Goal: Transaction & Acquisition: Download file/media

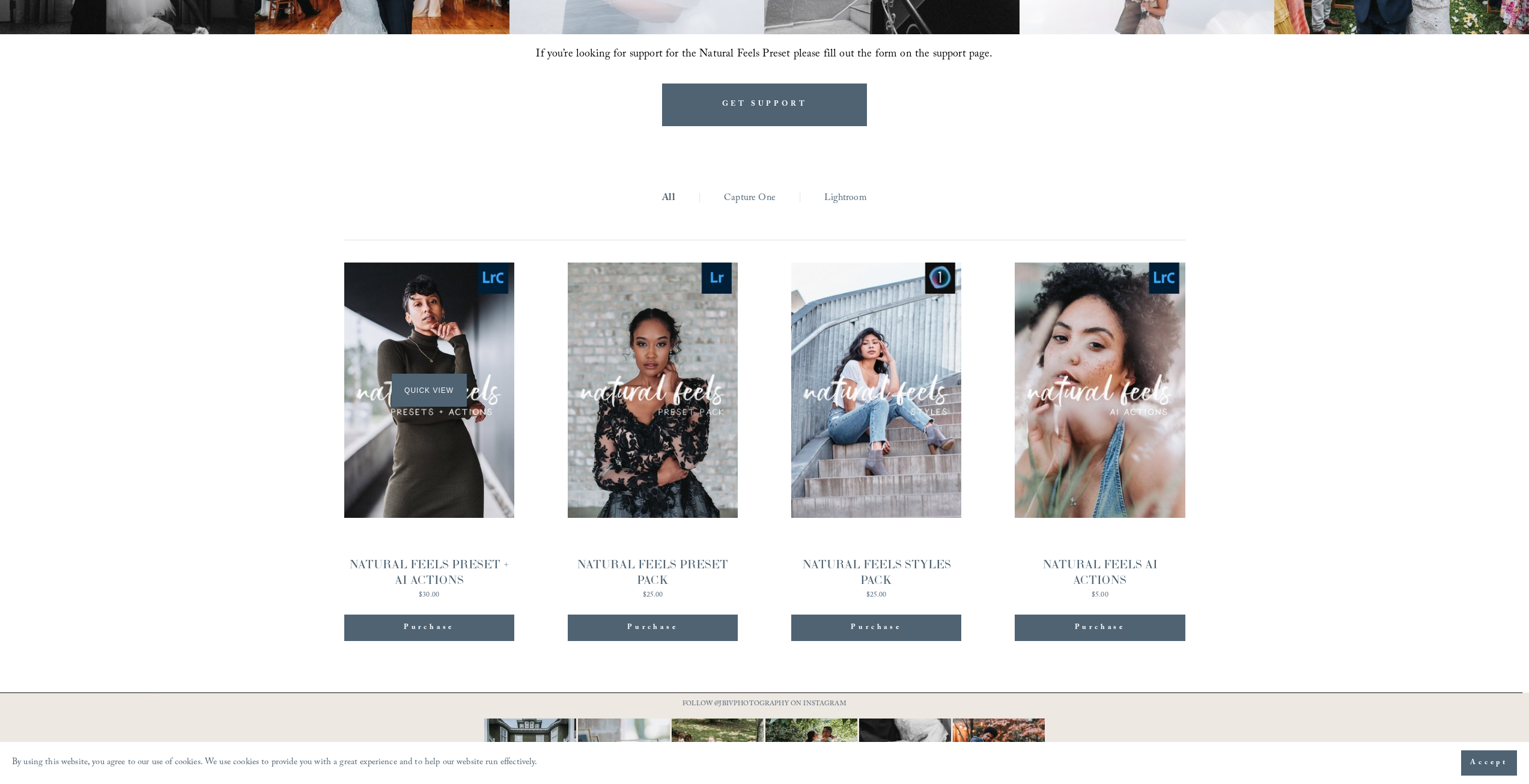
scroll to position [1344, 0]
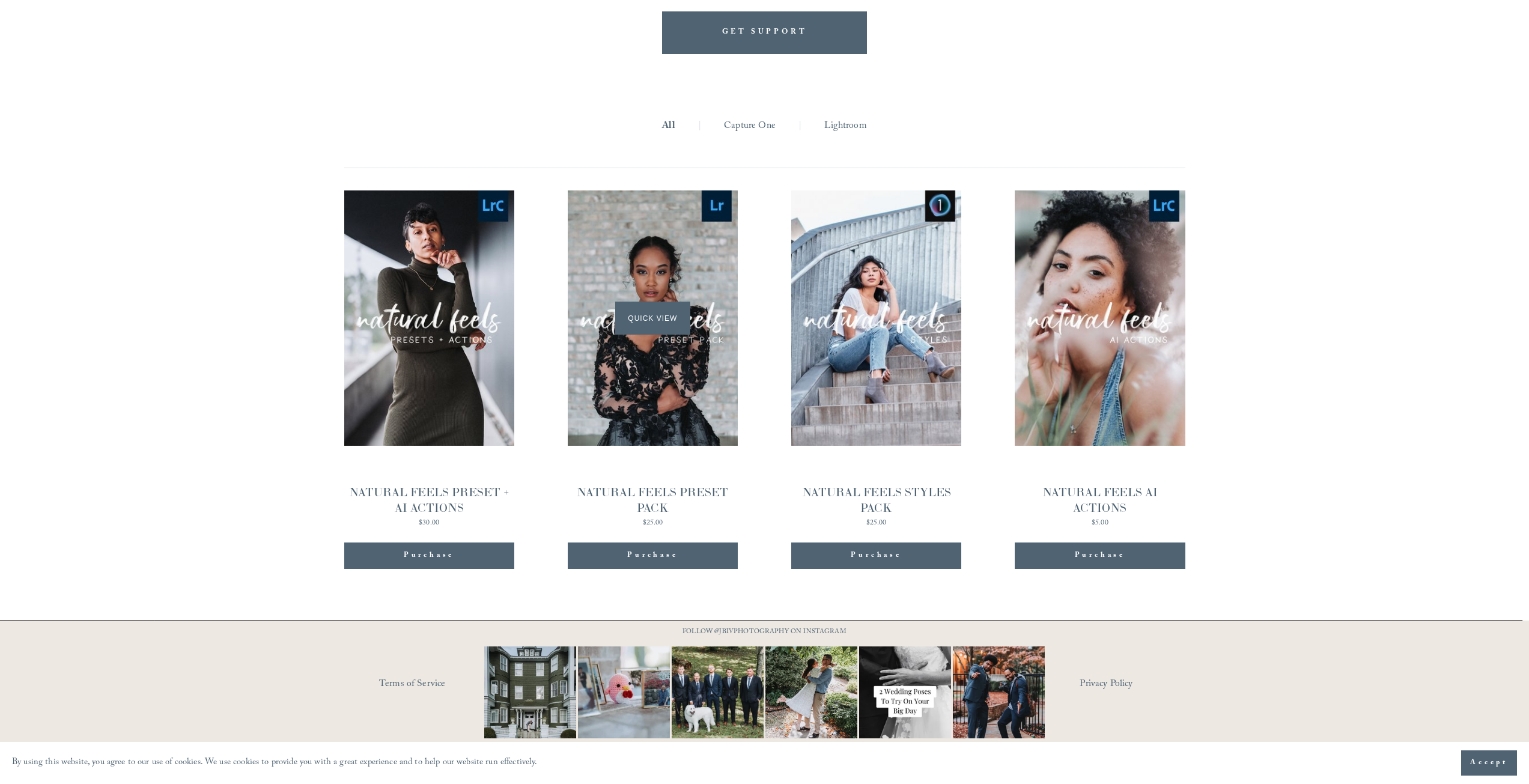
click at [674, 397] on div "Quick View" at bounding box center [652, 318] width 170 height 256
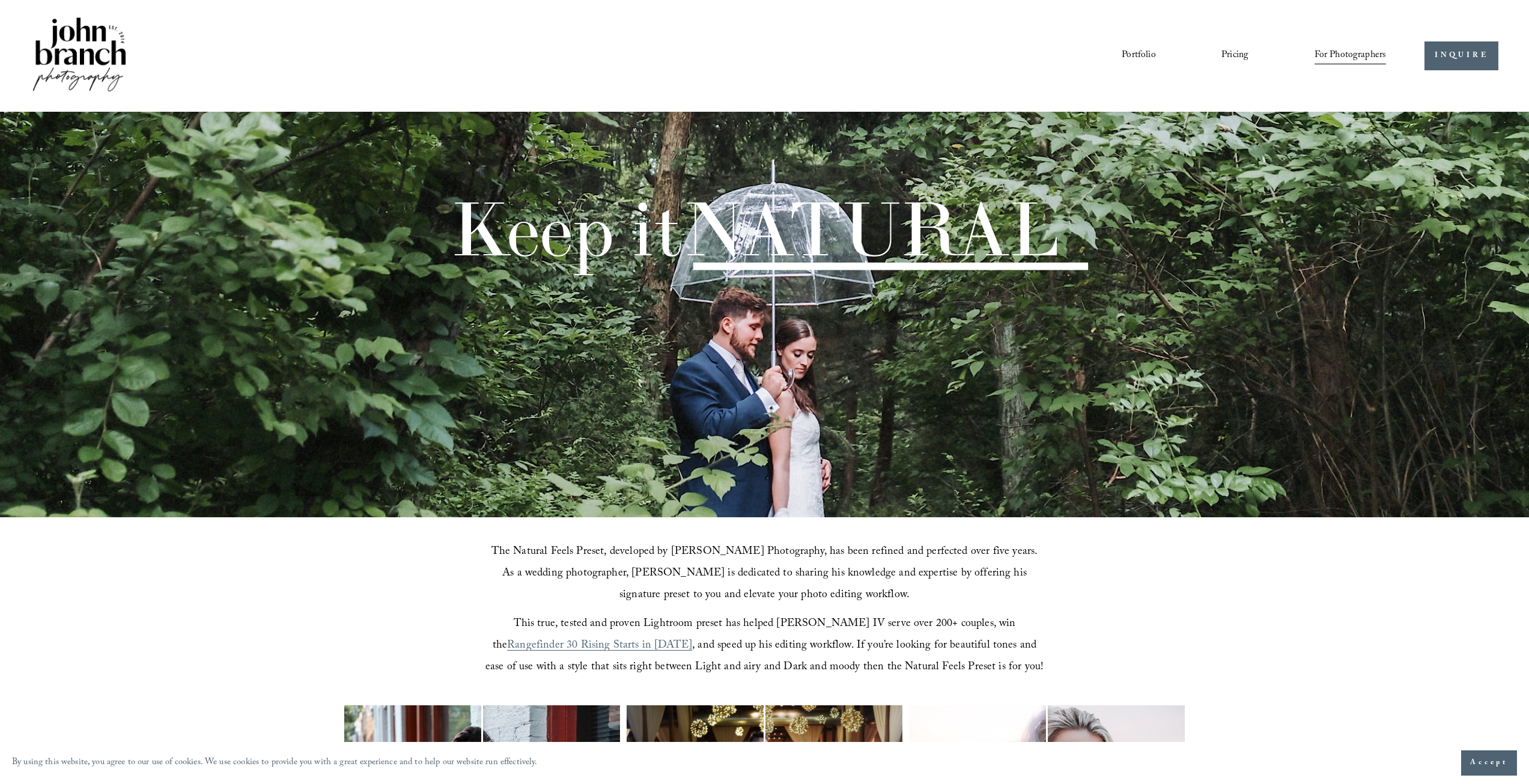
scroll to position [1344, 0]
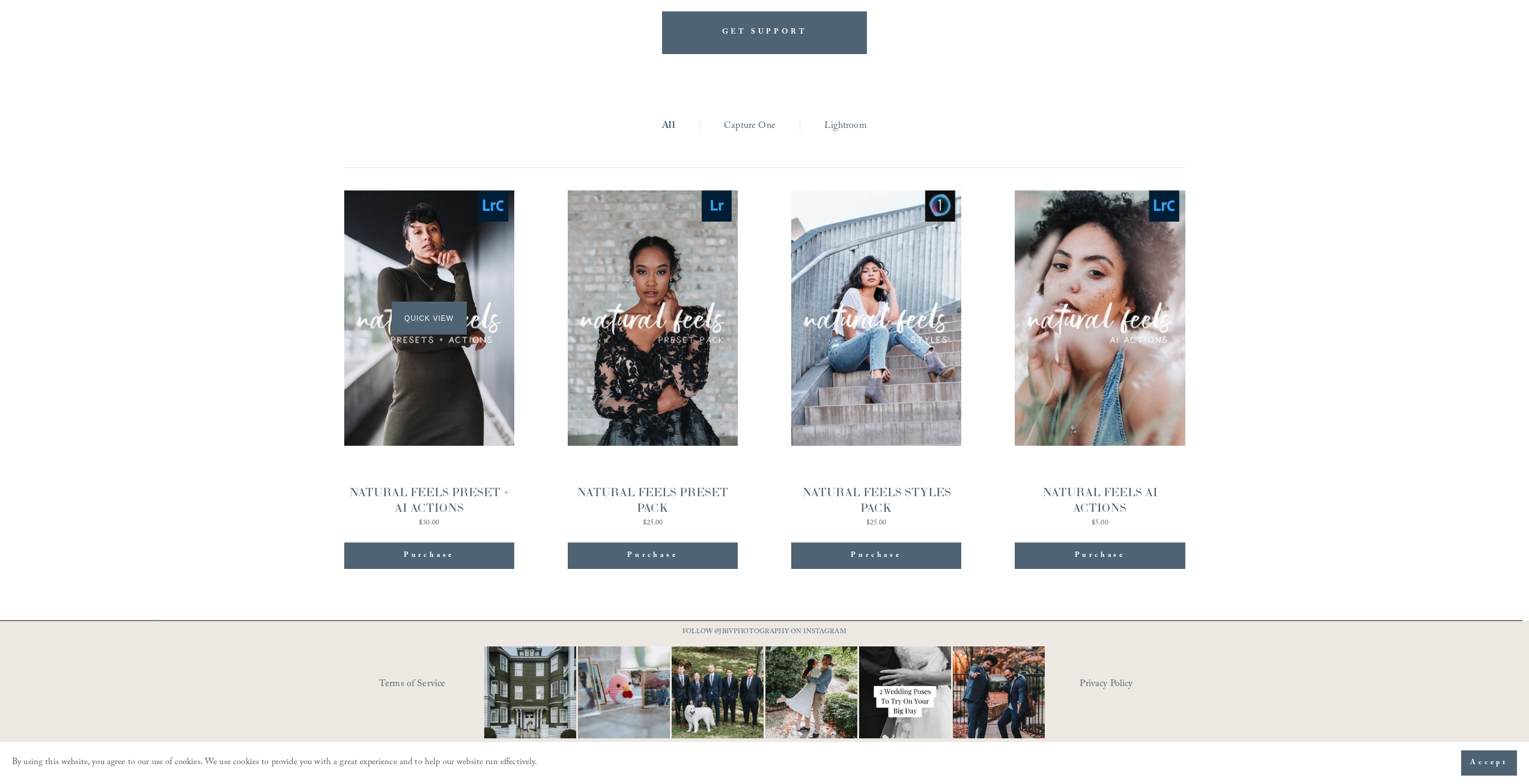
click at [436, 333] on div "Quick View" at bounding box center [429, 318] width 170 height 256
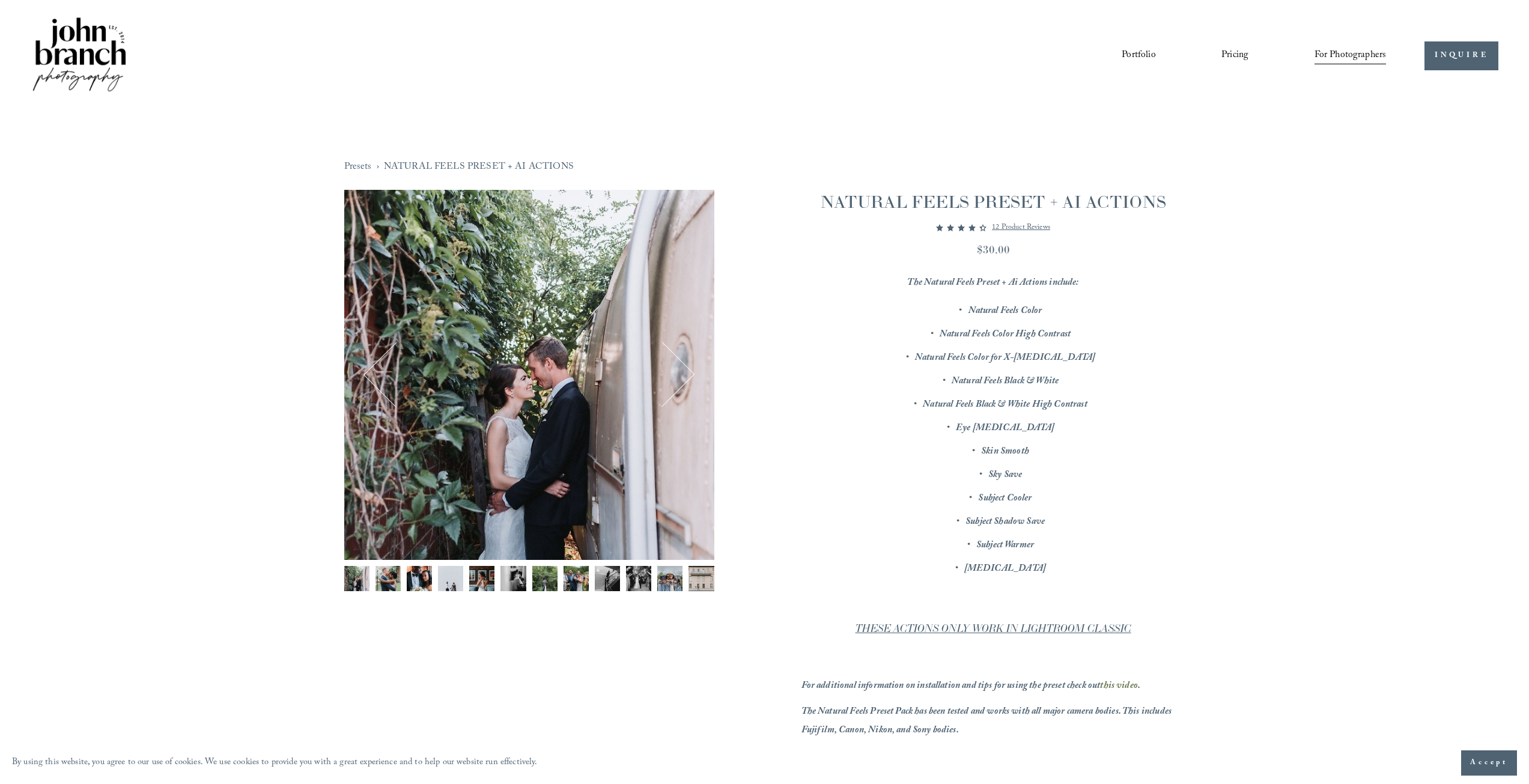
drag, startPoint x: 903, startPoint y: 277, endPoint x: 1143, endPoint y: 568, distance: 377.2
click at [1143, 568] on div "The Natural Feels Preset + Ai Actions include: Natural Feels Color Natural Feel…" at bounding box center [993, 551] width 384 height 555
click at [1143, 569] on p "Teeth Whitening" at bounding box center [1006, 569] width 360 height 19
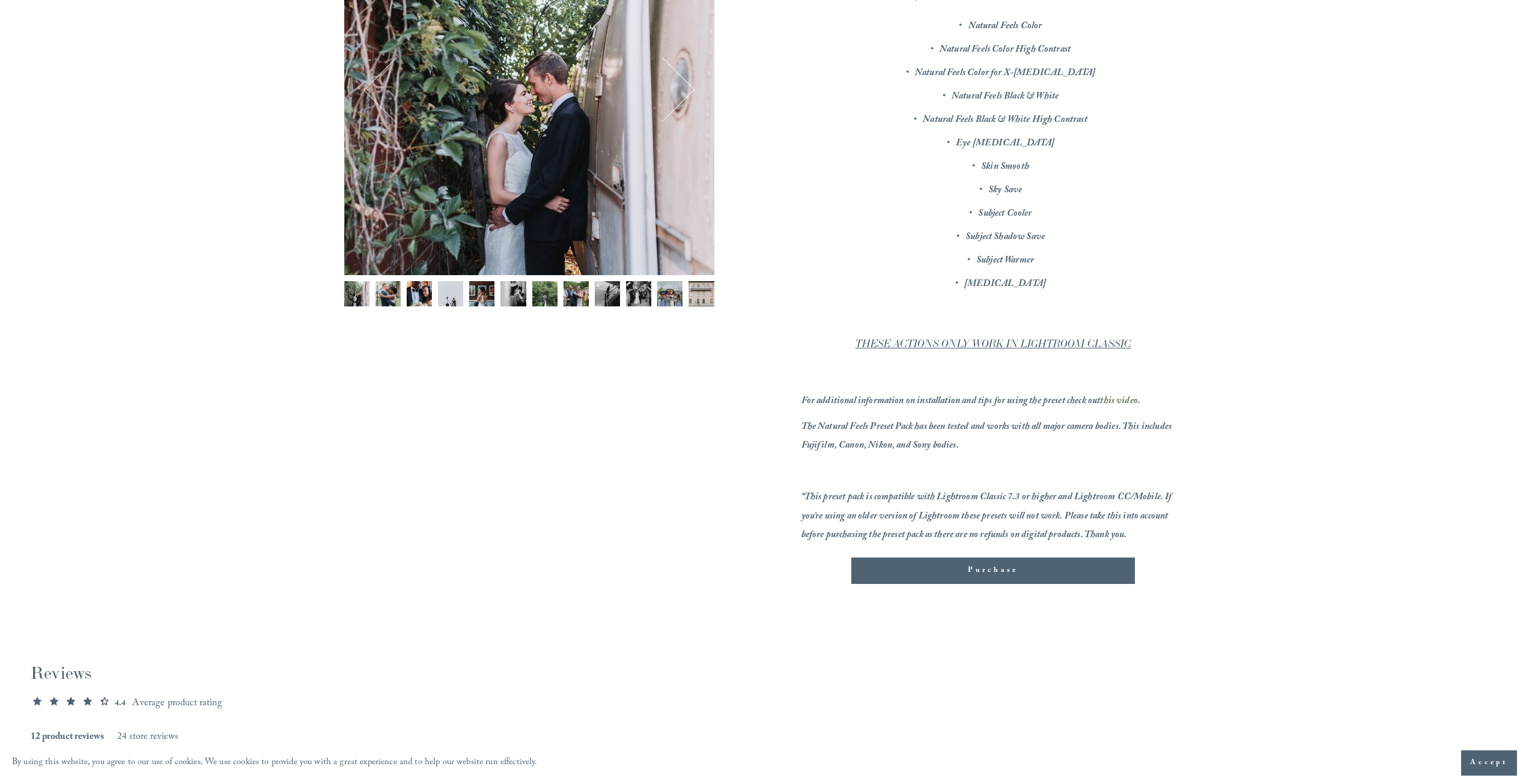
scroll to position [300, 0]
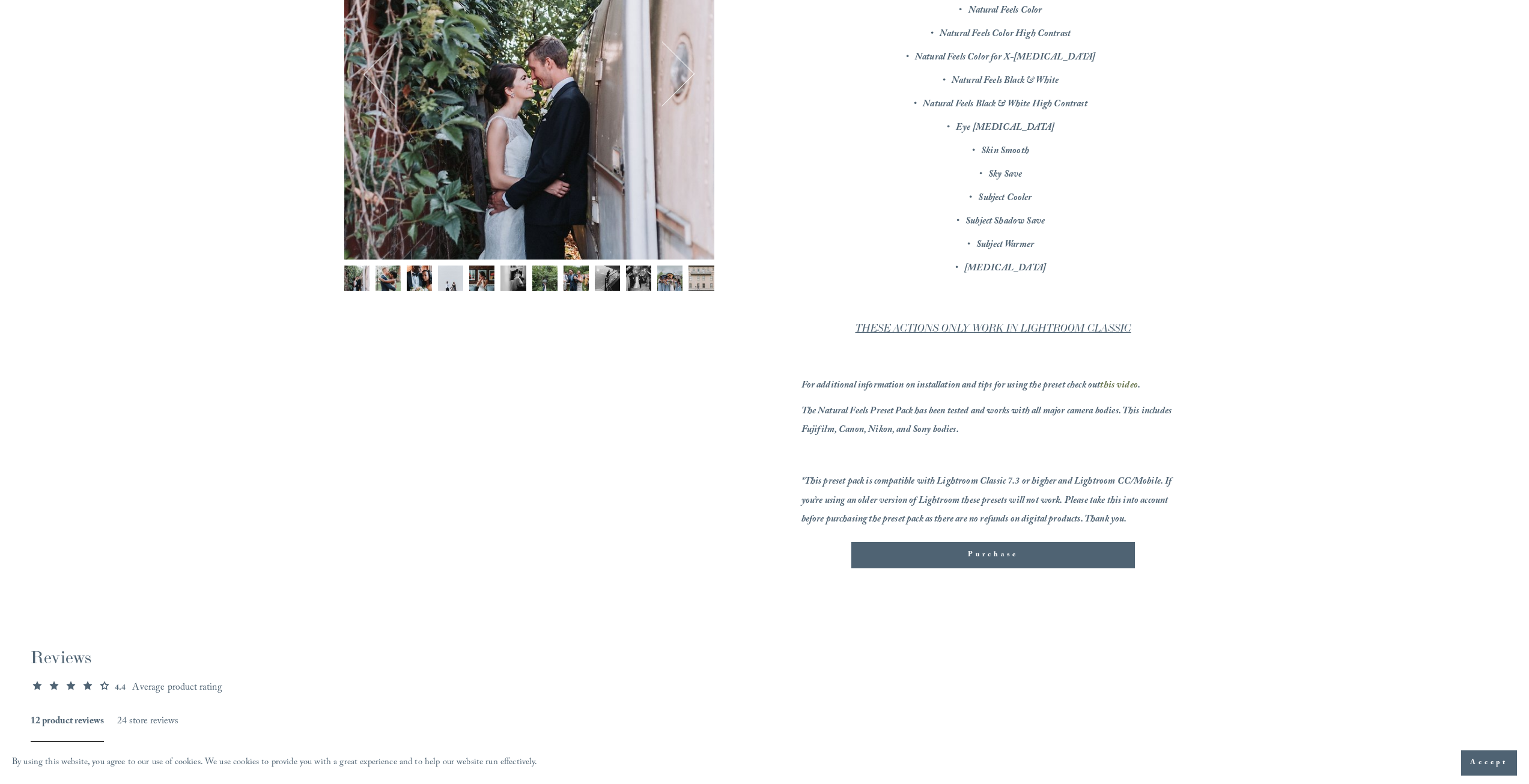
click at [680, 285] on img "Image 11 of 12" at bounding box center [670, 278] width 25 height 25
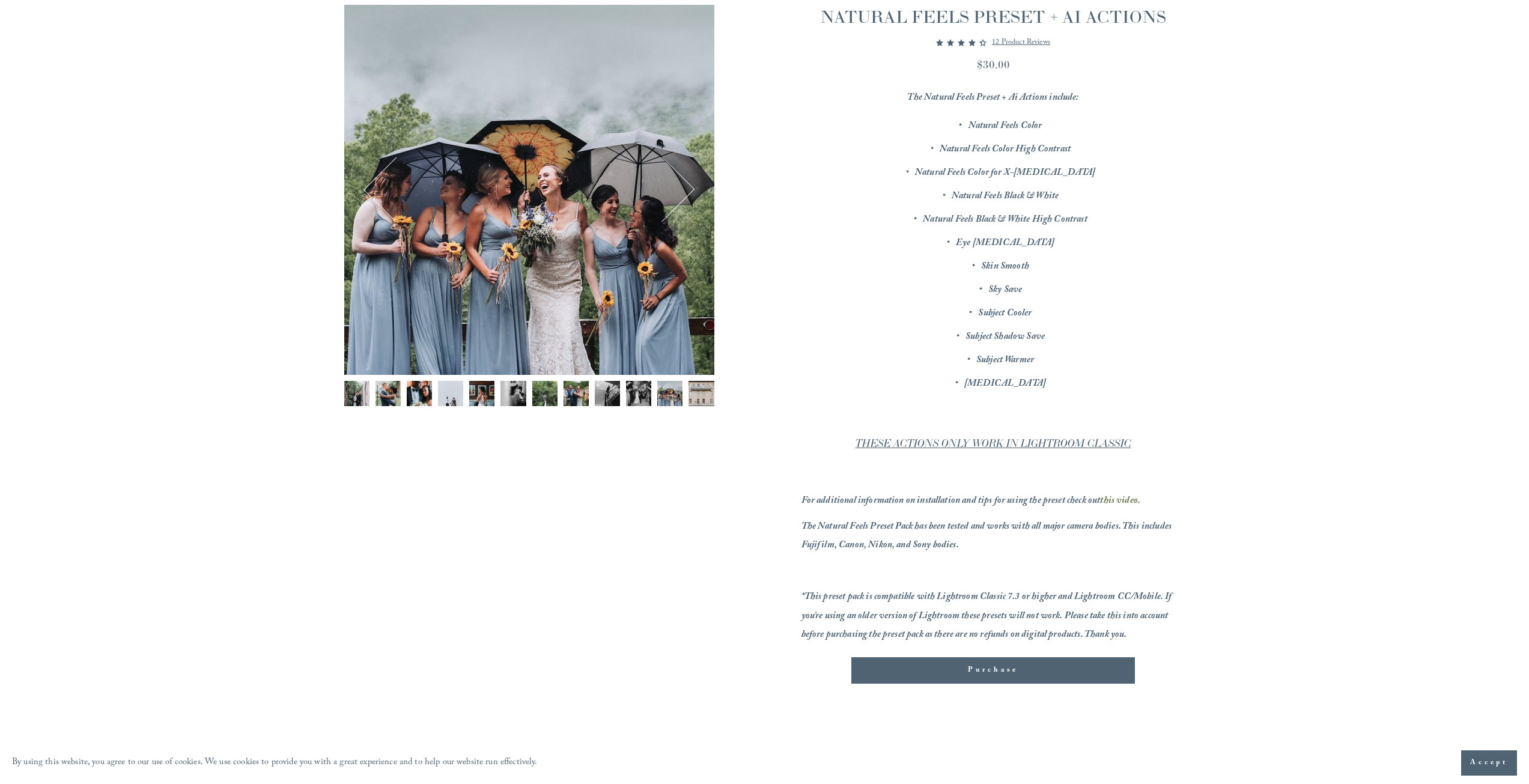
scroll to position [100, 0]
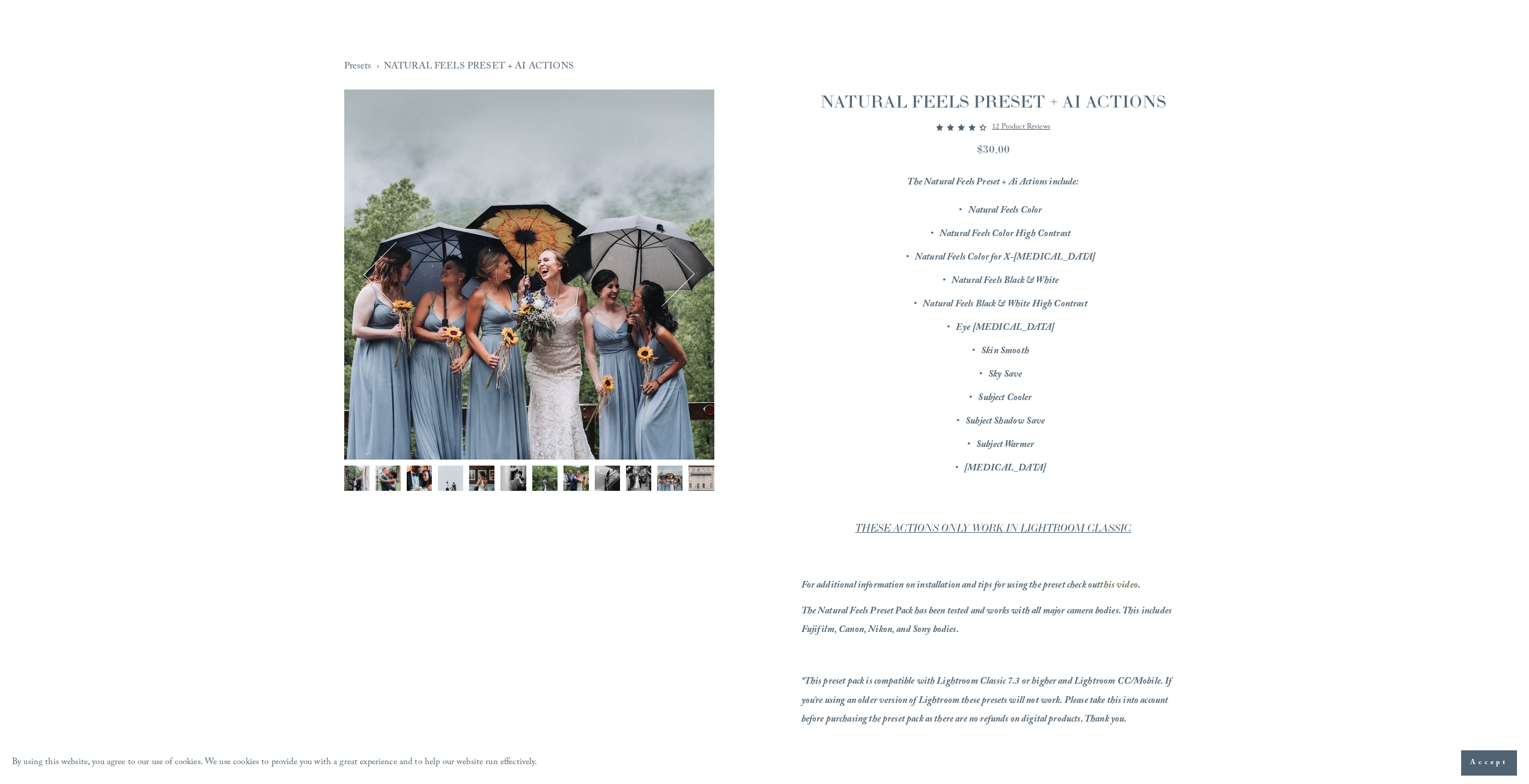
click at [404, 471] on div "Gallery thumbnails" at bounding box center [530, 481] width 371 height 32
click at [416, 474] on img "Image 3 of 12" at bounding box center [419, 478] width 25 height 25
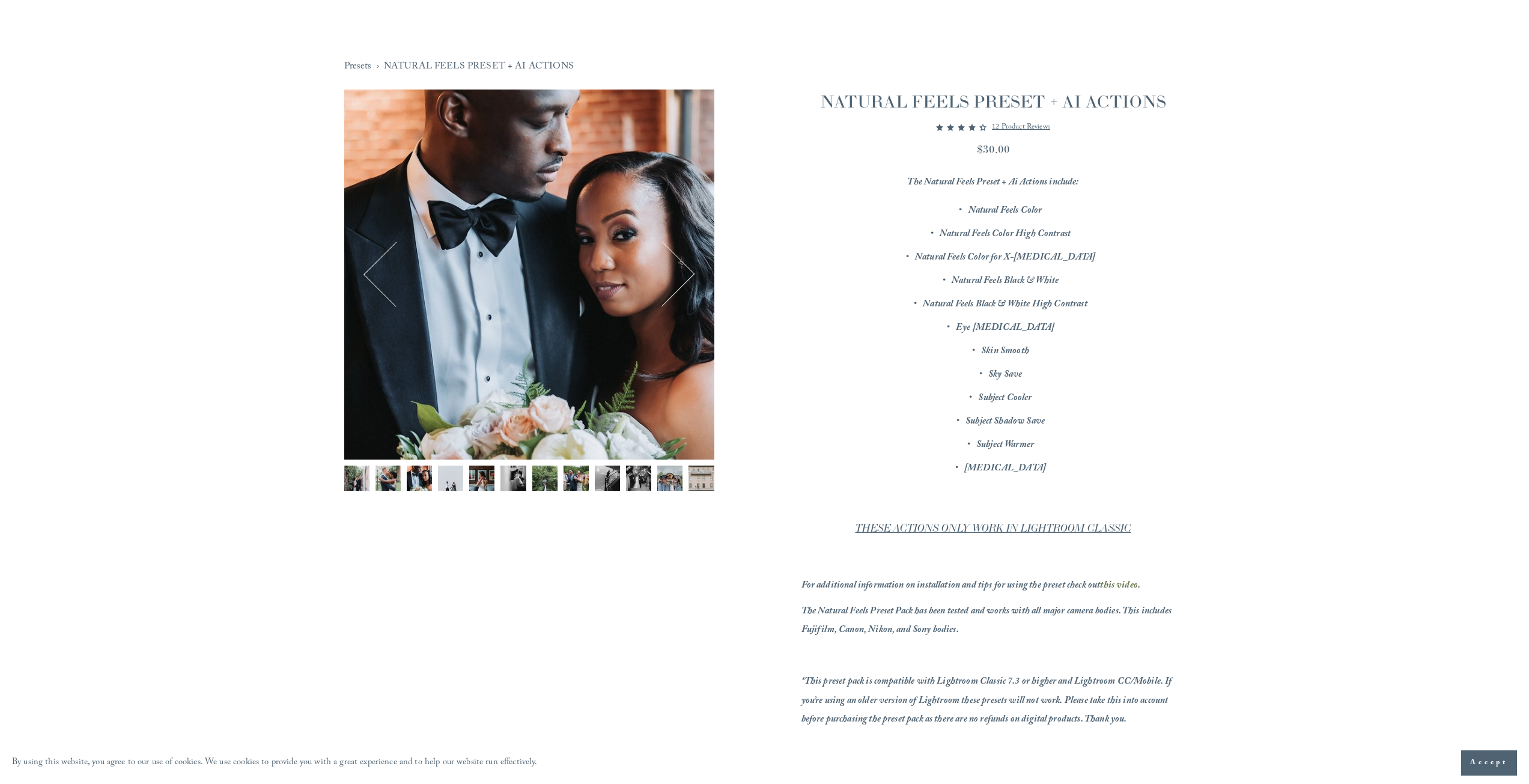
click at [444, 481] on img "Image 4 of 12" at bounding box center [451, 478] width 25 height 25
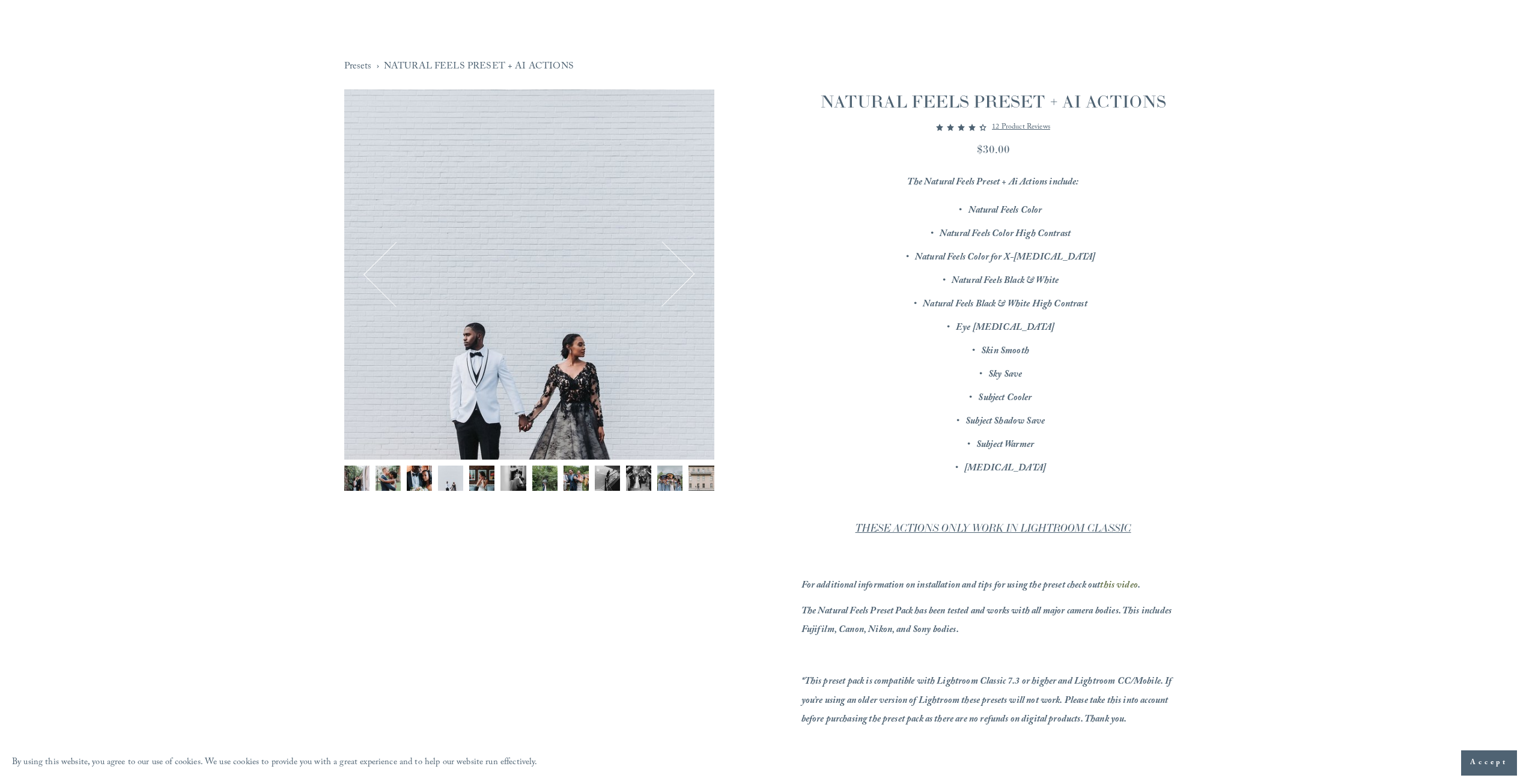
click at [480, 481] on img "Image 5 of 12" at bounding box center [482, 478] width 25 height 25
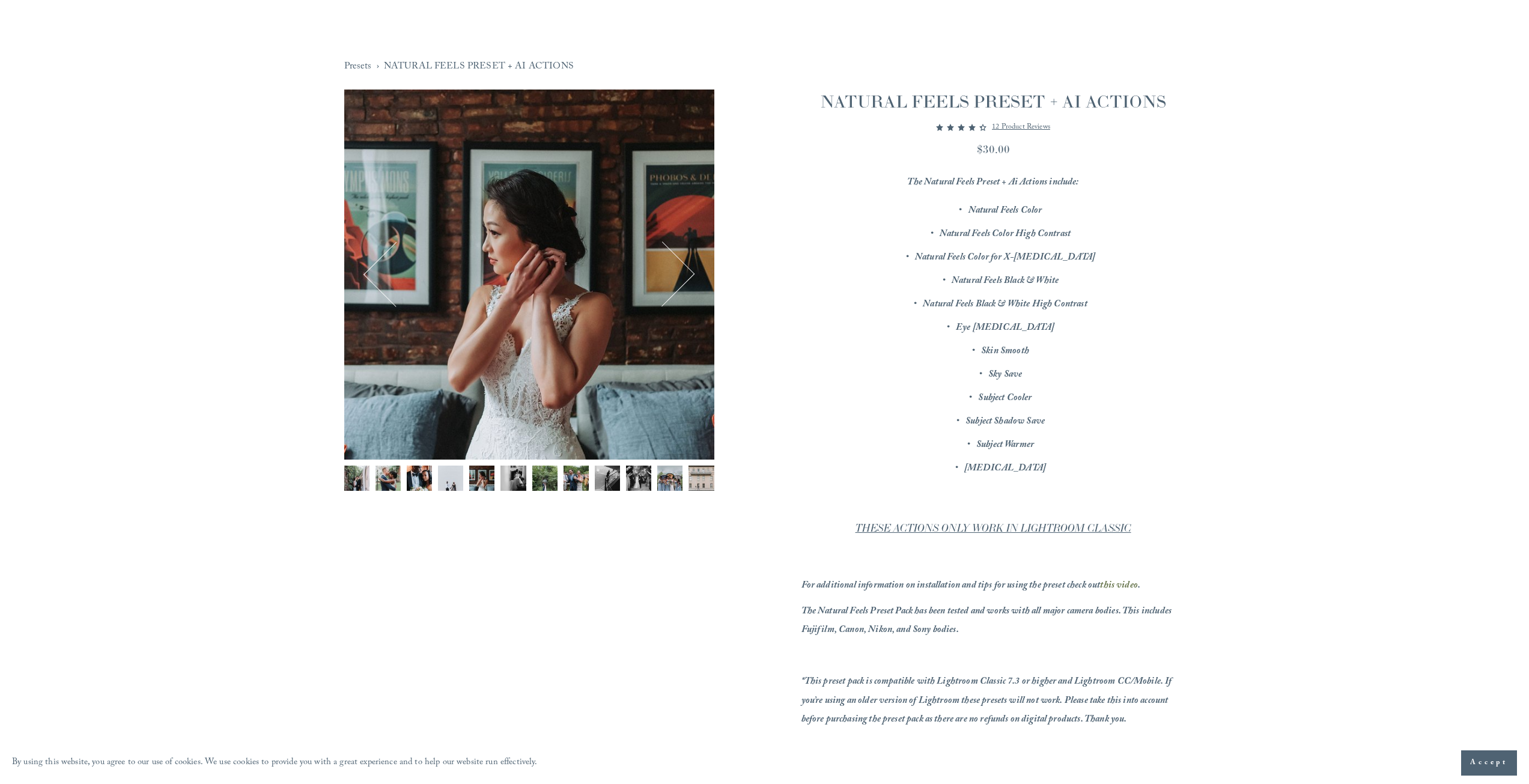
click at [518, 476] on img "Image 6 of 12" at bounding box center [513, 478] width 25 height 25
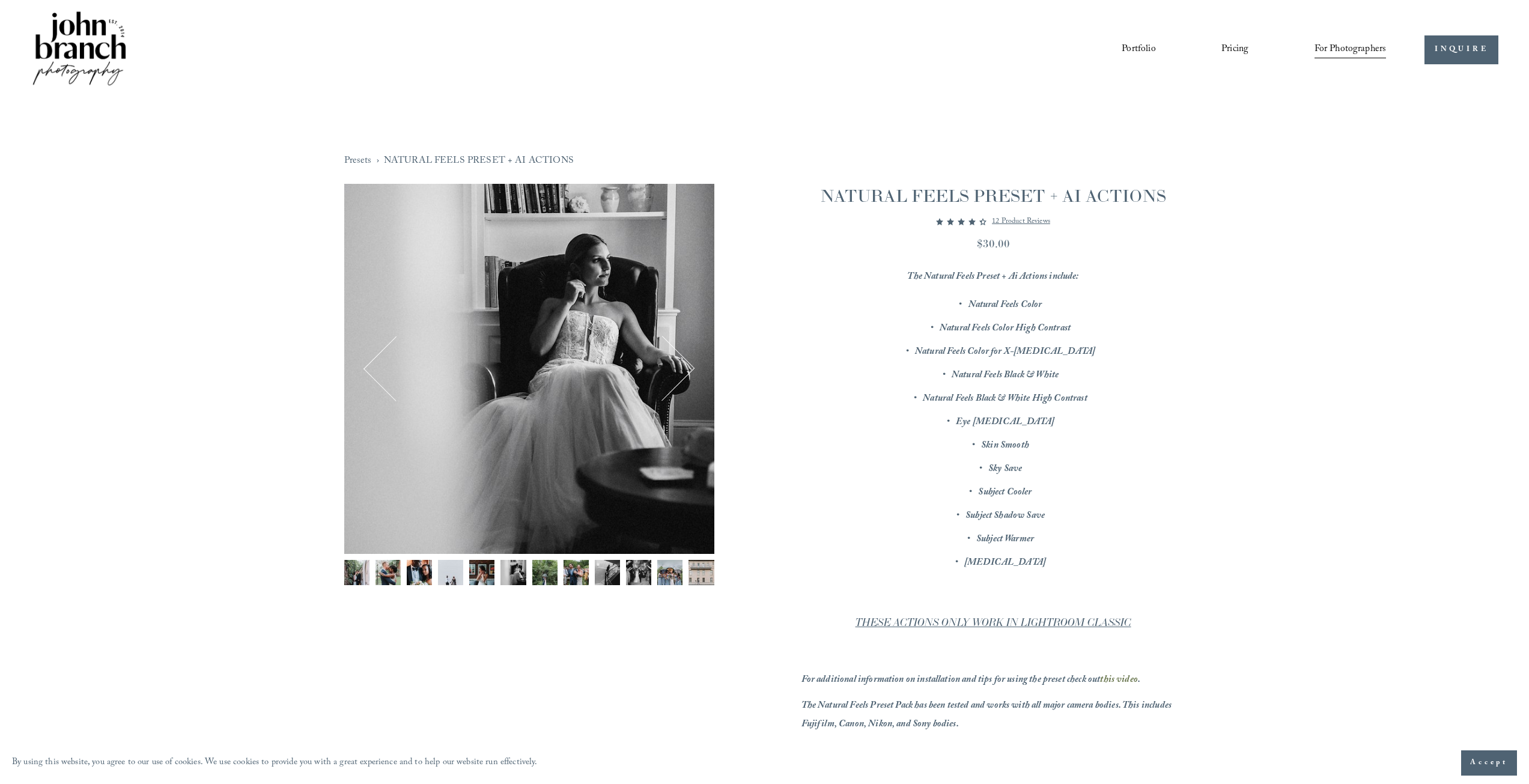
scroll to position [0, 0]
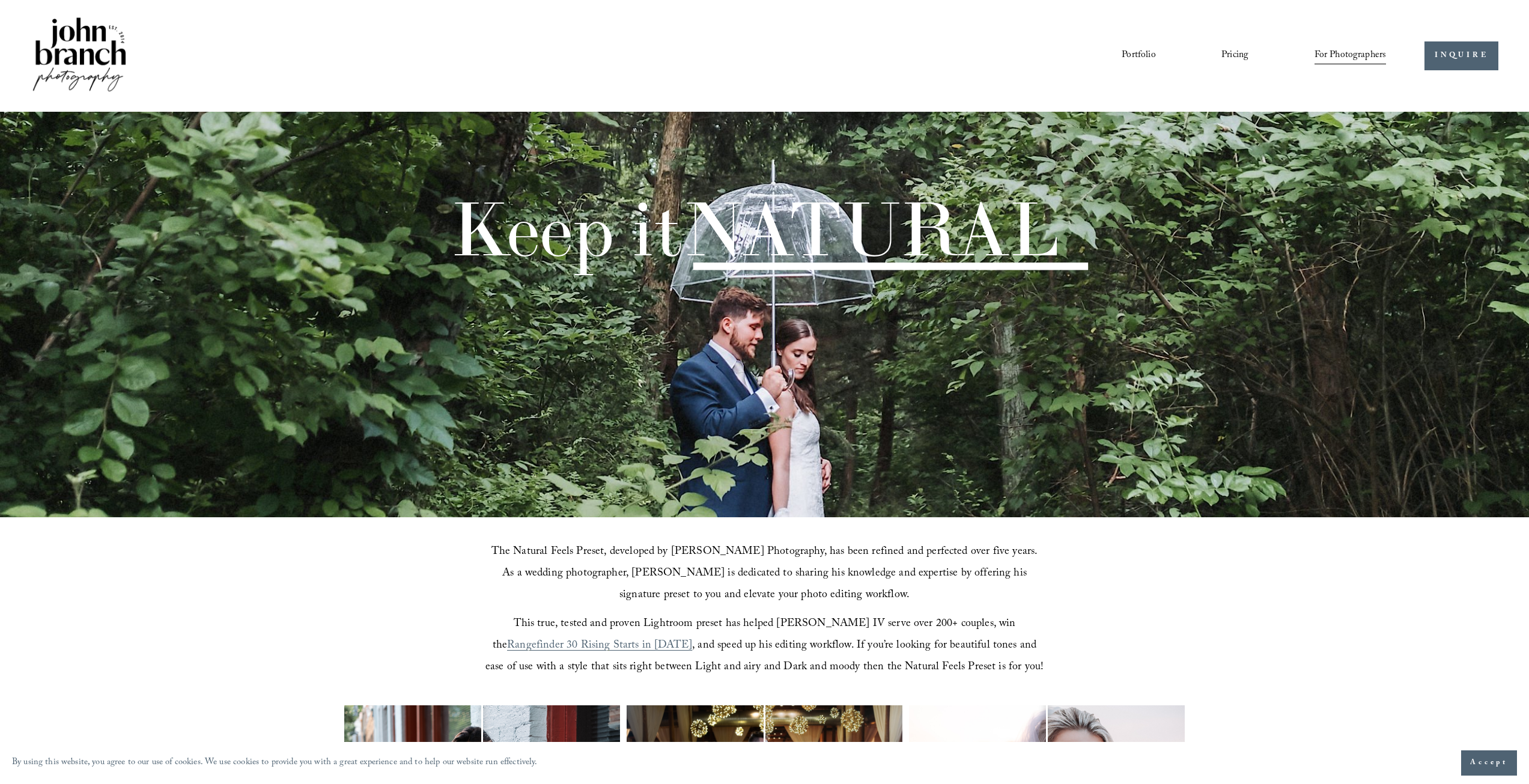
scroll to position [1344, 0]
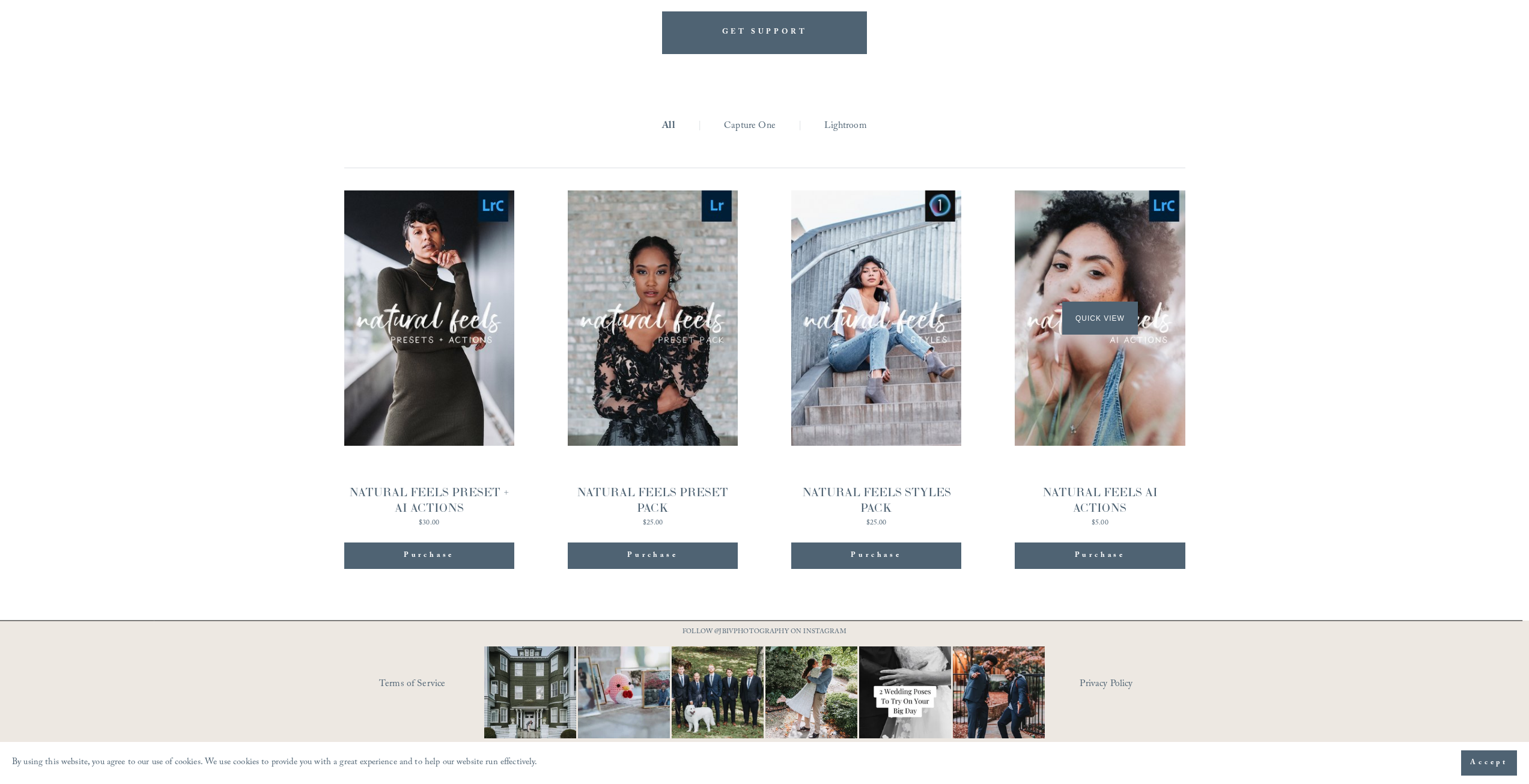
click at [1141, 307] on div "Quick View" at bounding box center [1100, 318] width 170 height 256
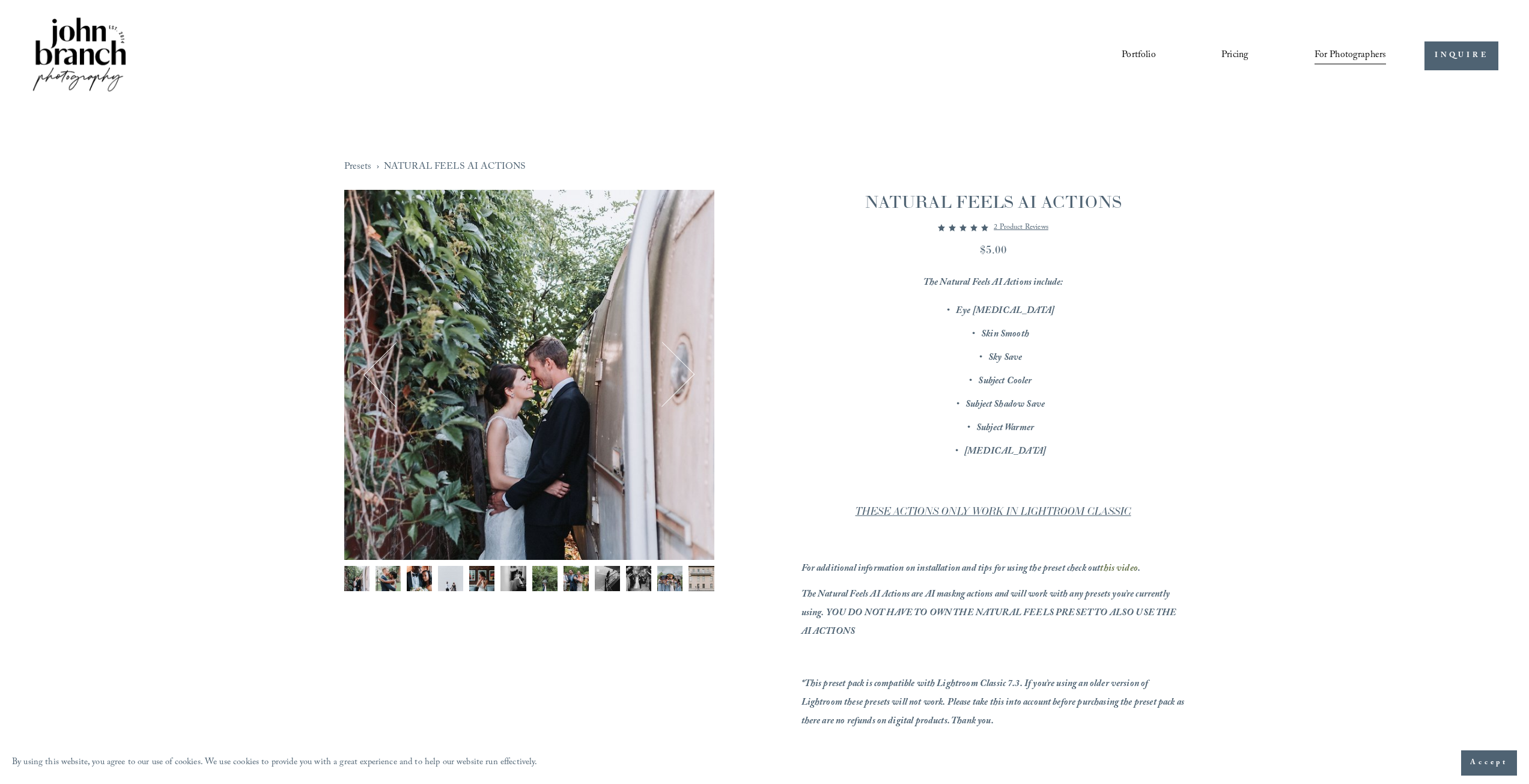
drag, startPoint x: 966, startPoint y: 302, endPoint x: 1100, endPoint y: 449, distance: 198.9
click at [1100, 449] on div "The Natural Feels AI Actions include: Eye Whitening Skin Smooth Sky Save Subjec…" at bounding box center [993, 502] width 384 height 457
click at [1098, 451] on p "[MEDICAL_DATA]" at bounding box center [1006, 452] width 360 height 19
click at [963, 298] on div "The Natural Feels AI Actions include: Eye Whitening Skin Smooth Sky Save Subjec…" at bounding box center [993, 502] width 384 height 457
drag, startPoint x: 917, startPoint y: 281, endPoint x: 1042, endPoint y: 445, distance: 206.2
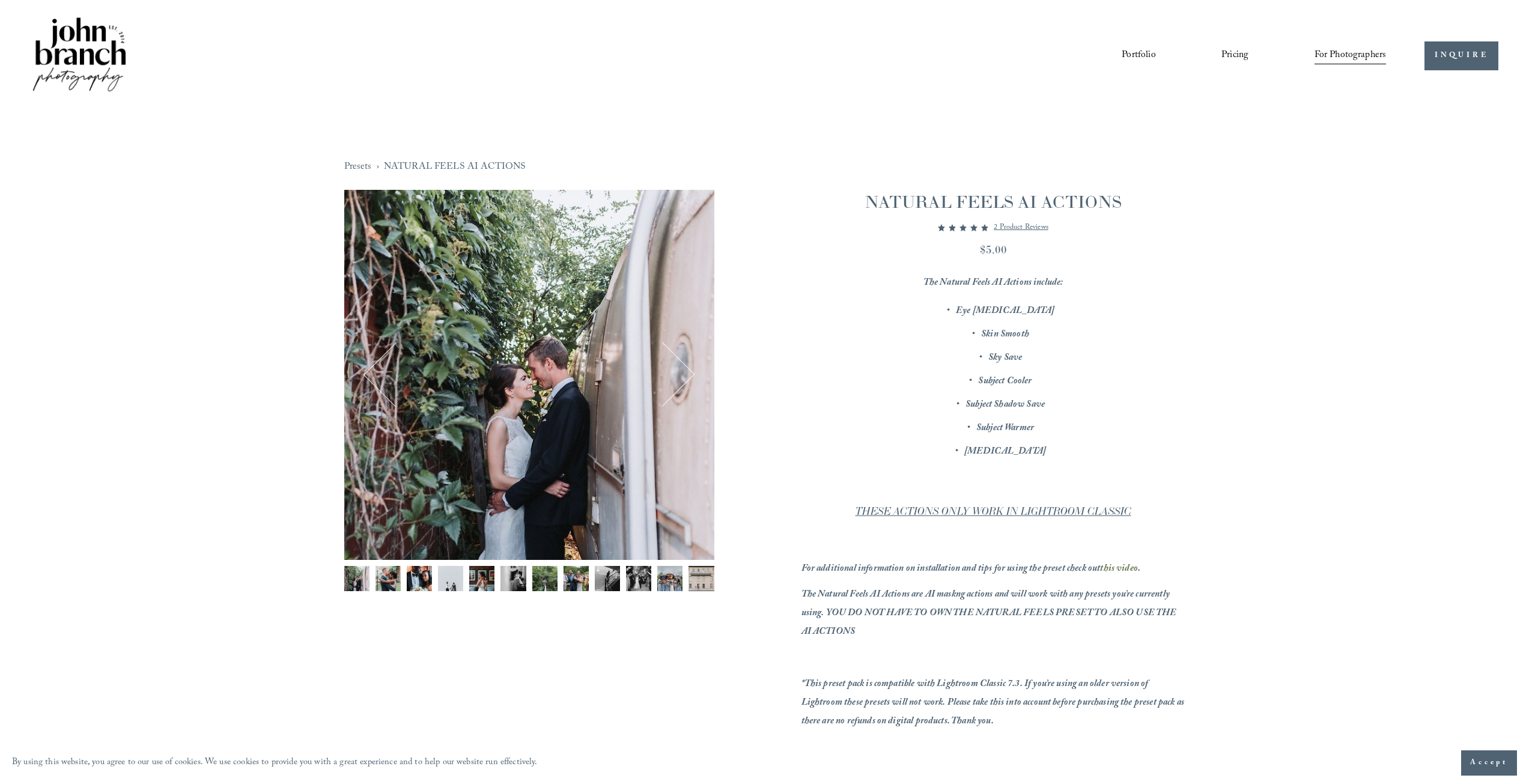
click at [1042, 445] on div "The Natural Feels AI Actions include: Eye Whitening Skin Smooth Sky Save Subjec…" at bounding box center [993, 502] width 384 height 457
click at [941, 399] on p "Subject Shadow Save" at bounding box center [1006, 405] width 360 height 19
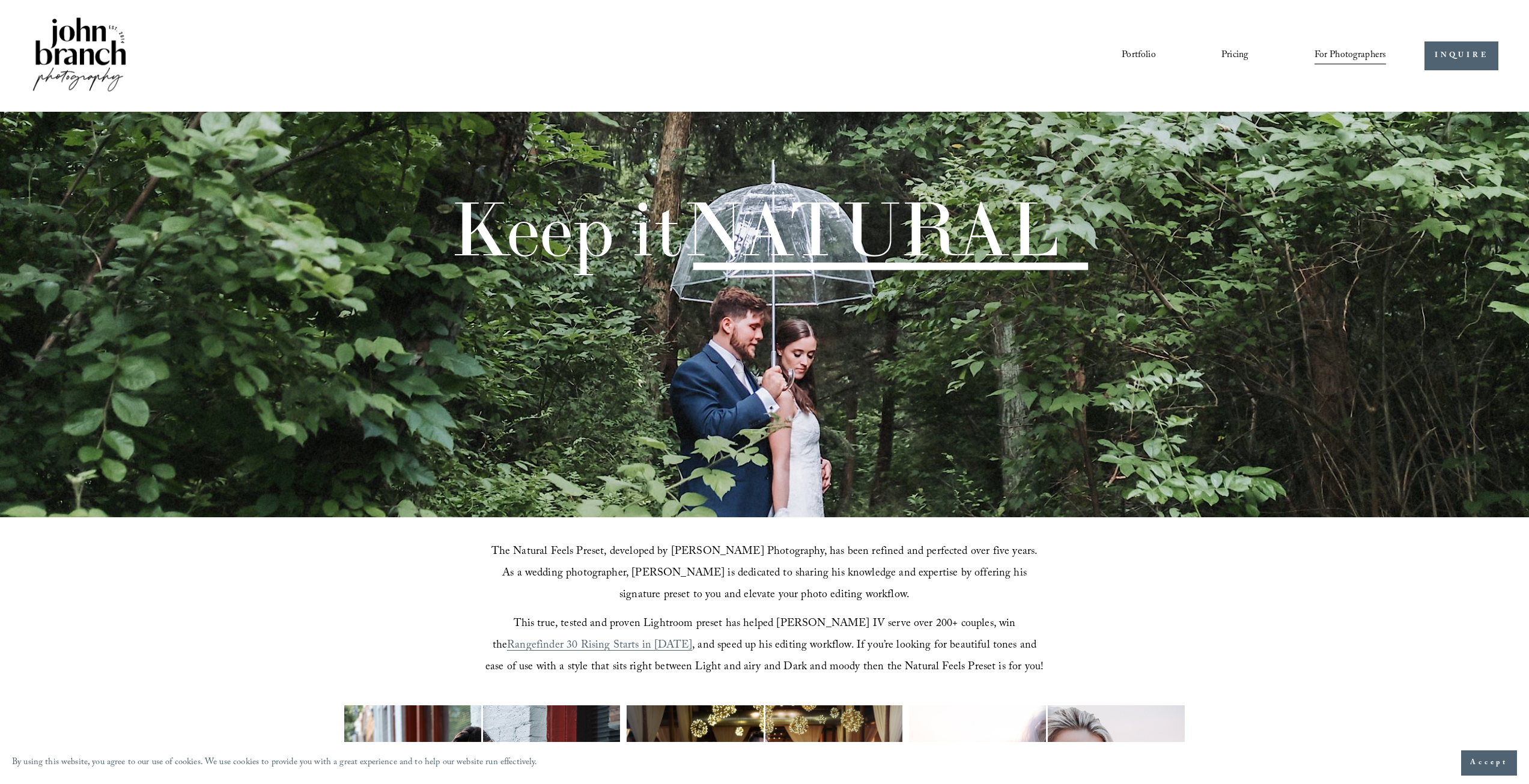
scroll to position [1344, 0]
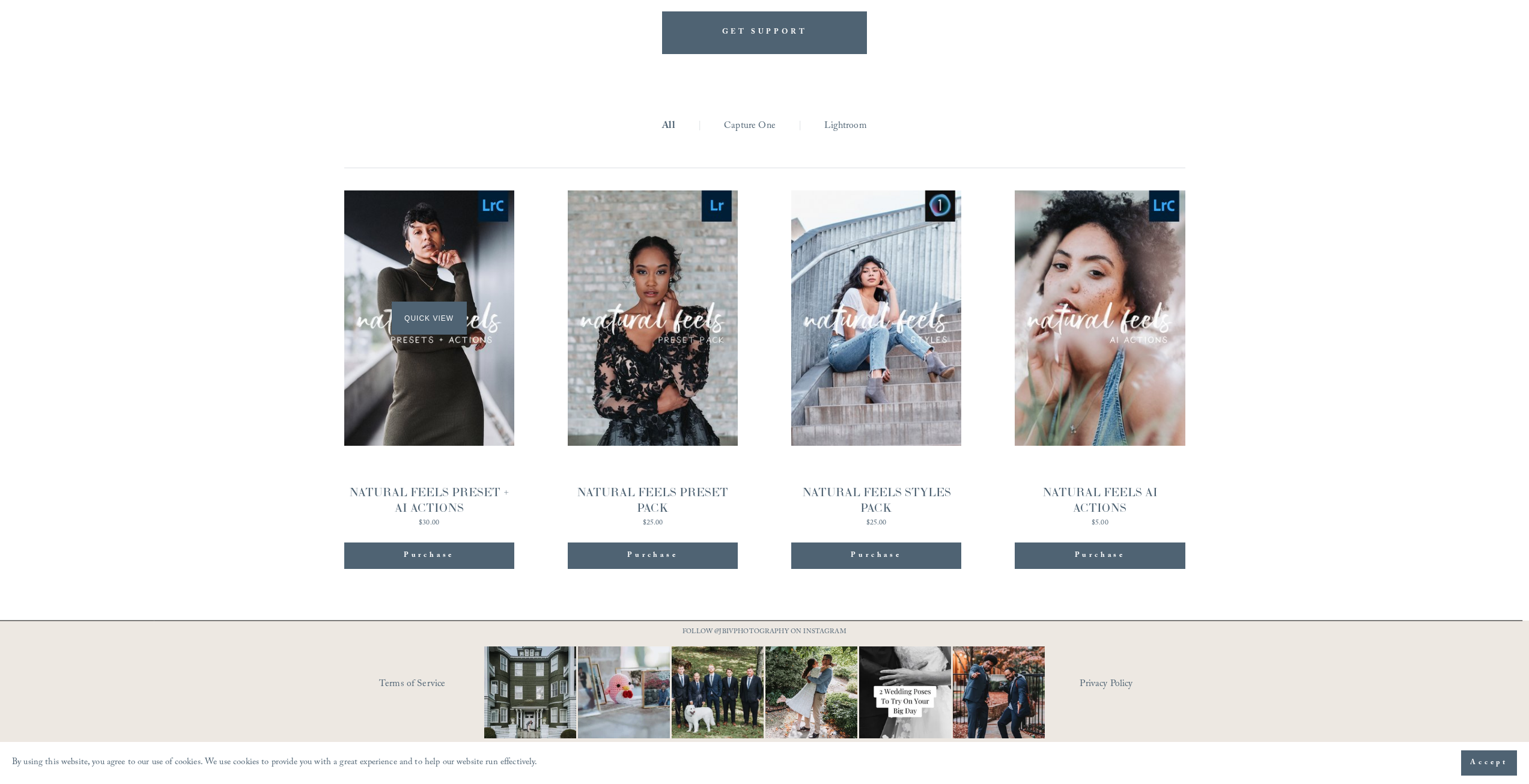
click at [420, 315] on span "Quick View" at bounding box center [429, 318] width 75 height 33
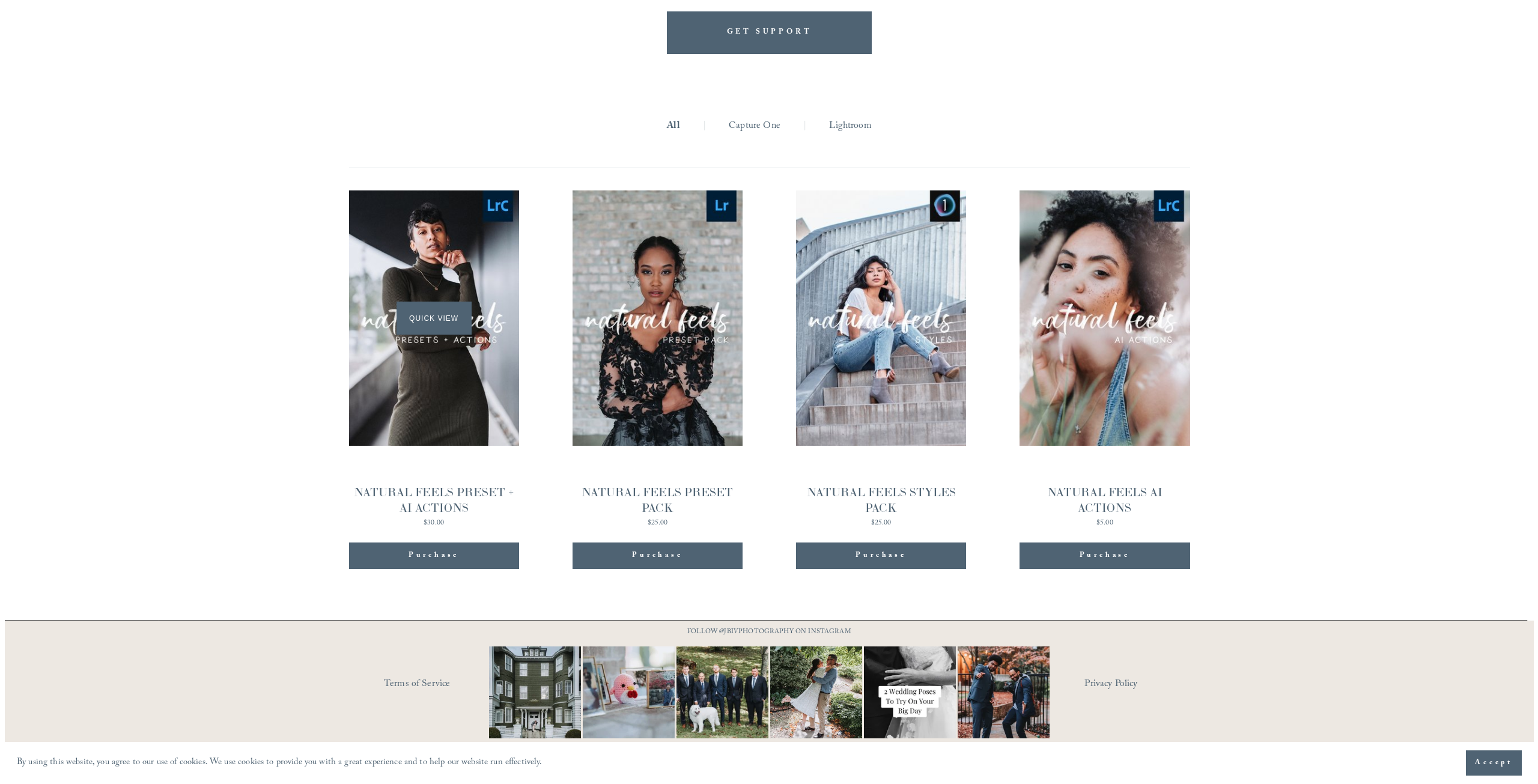
scroll to position [1346, 0]
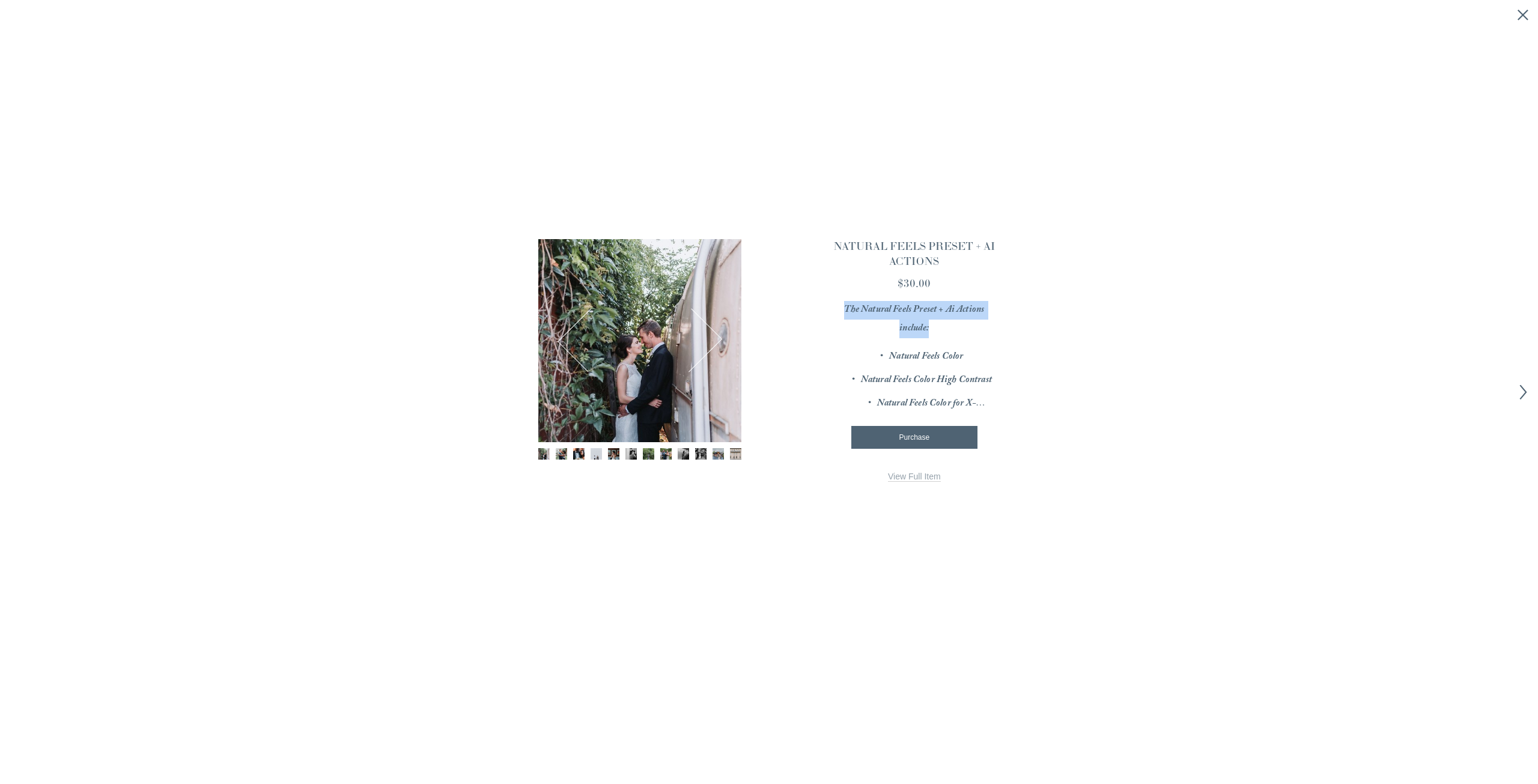
drag, startPoint x: 856, startPoint y: 314, endPoint x: 1003, endPoint y: 331, distance: 148.0
click at [1003, 331] on div "1 / 12 Image 1 of 12 Image 2 of 12 Image 3 of 12" at bounding box center [769, 388] width 523 height 393
click at [863, 354] on p "Natural Feels Color" at bounding box center [926, 357] width 146 height 19
drag, startPoint x: 877, startPoint y: 354, endPoint x: 1023, endPoint y: 415, distance: 158.2
click at [1046, 408] on div "× 1 / 12 Image 1 of 12 Image 2 of 12 Image 3 of 12" at bounding box center [769, 392] width 1538 height 784
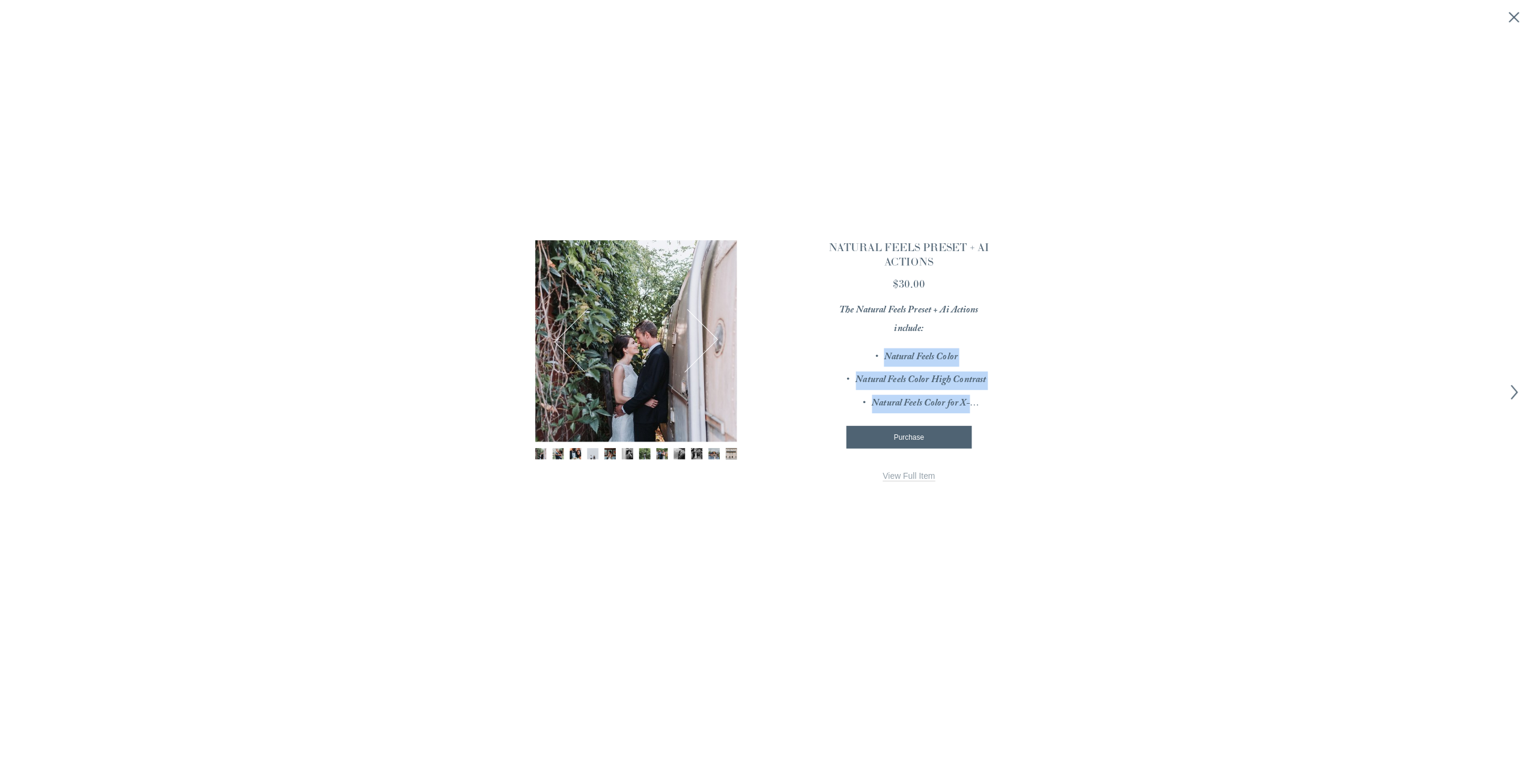
scroll to position [1344, 0]
click at [1023, 415] on div "Quick View" at bounding box center [1100, 317] width 170 height 256
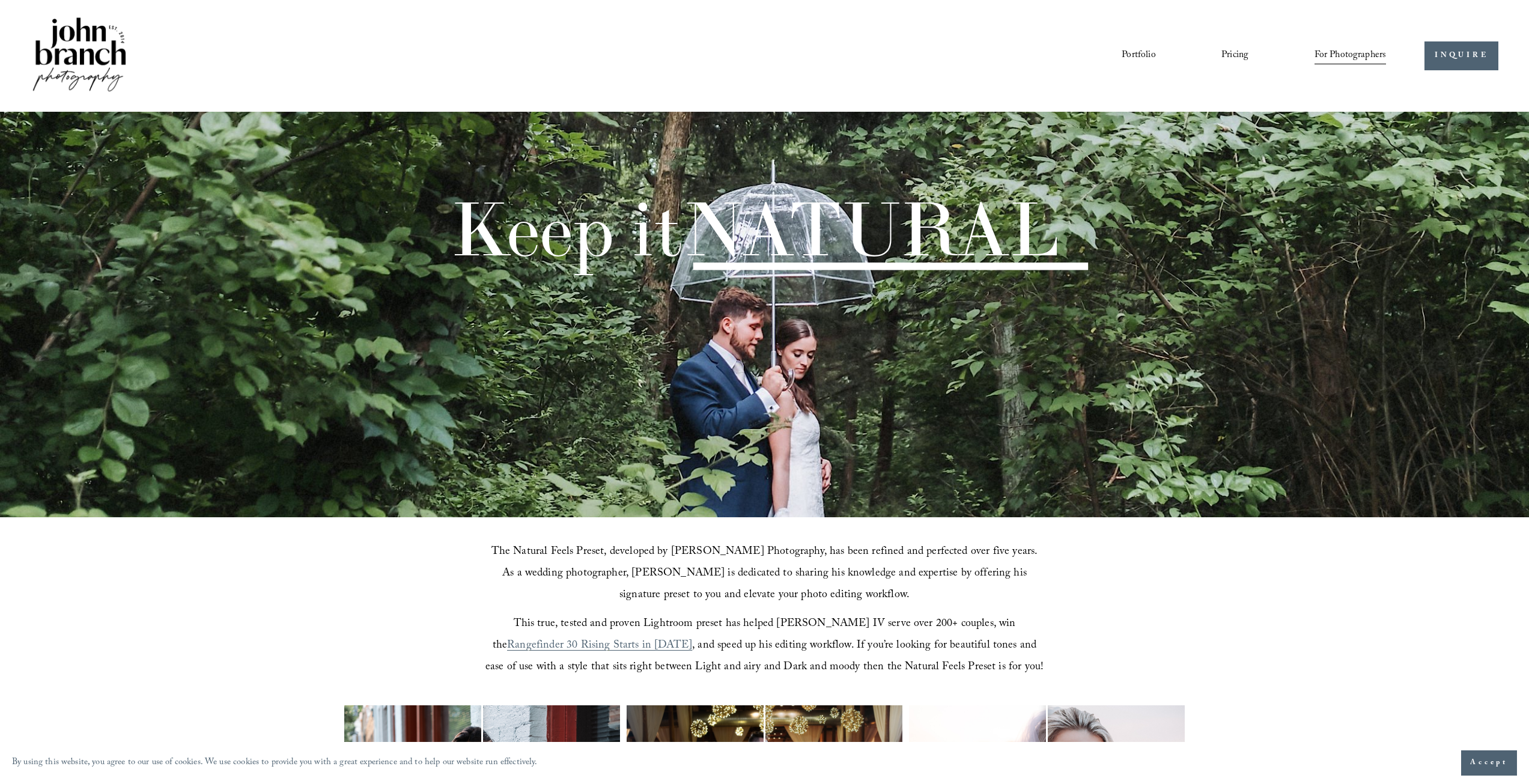
scroll to position [1344, 0]
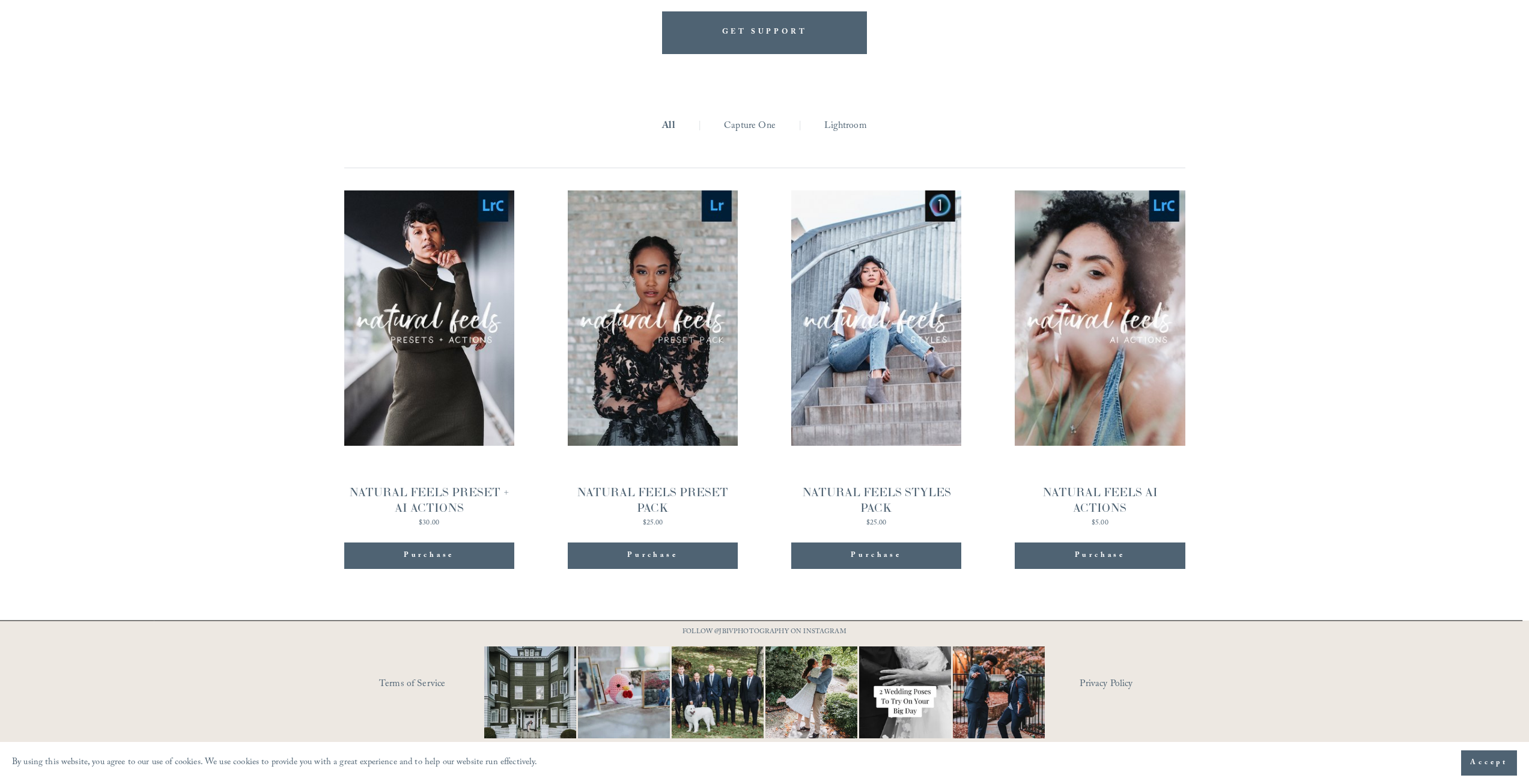
click at [403, 546] on button "Purchase Added!" at bounding box center [429, 555] width 170 height 26
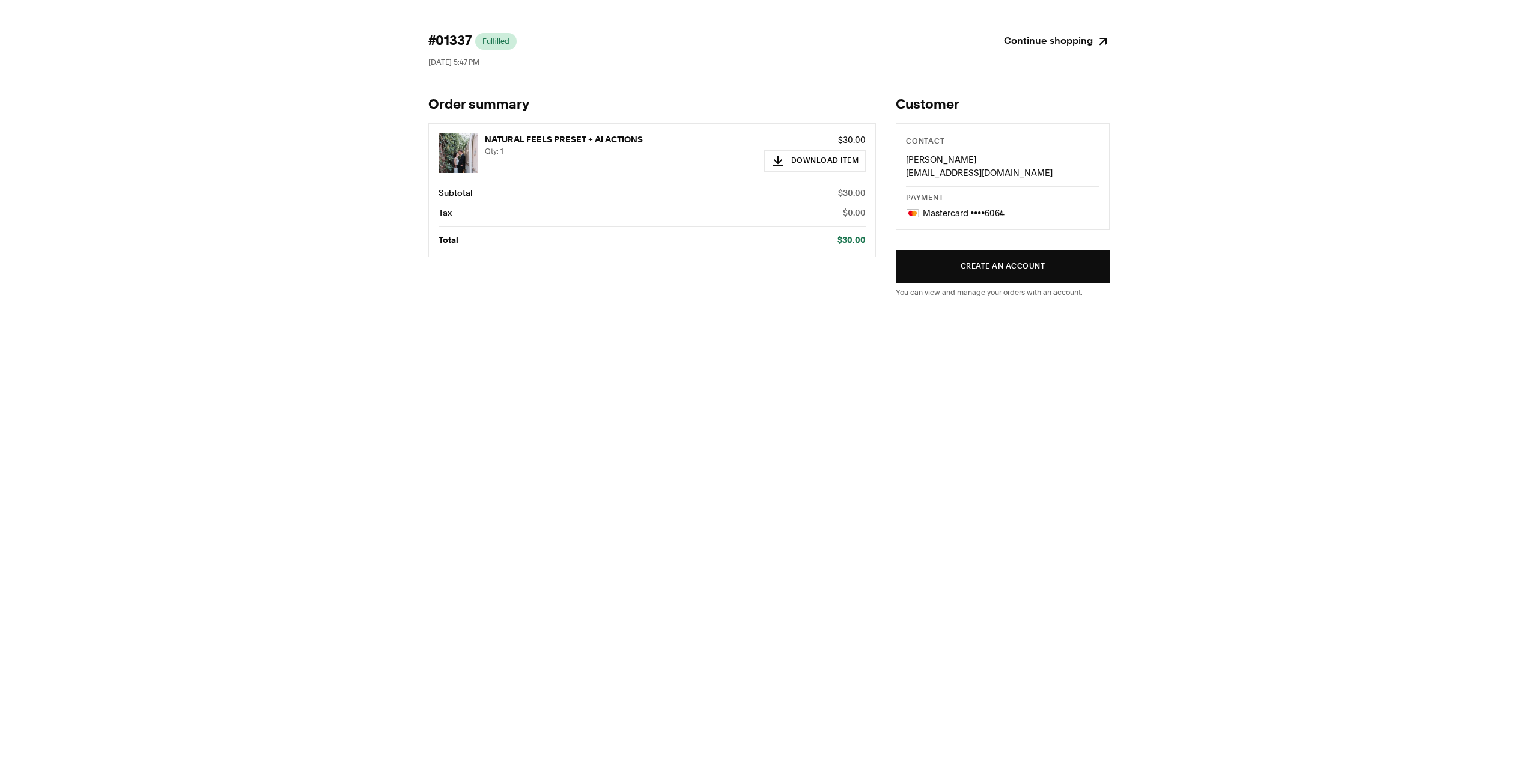
click at [799, 145] on p "$30.00" at bounding box center [815, 140] width 102 height 14
click at [801, 160] on button "Download Item" at bounding box center [815, 161] width 102 height 22
